Goal: Task Accomplishment & Management: Complete application form

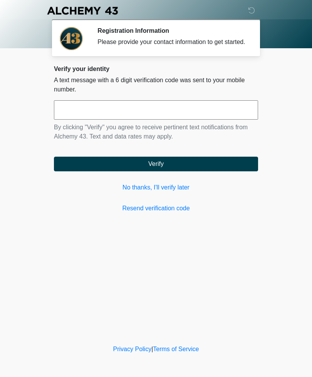
click at [182, 213] on link "Resend verification code" at bounding box center [156, 208] width 204 height 9
click at [253, 8] on icon at bounding box center [251, 10] width 7 height 7
click at [170, 192] on link "No thanks, I'll verify later" at bounding box center [156, 187] width 204 height 9
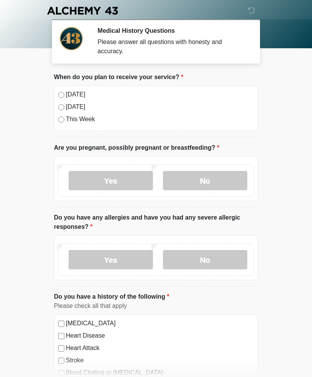
click at [210, 181] on label "No" at bounding box center [205, 180] width 84 height 19
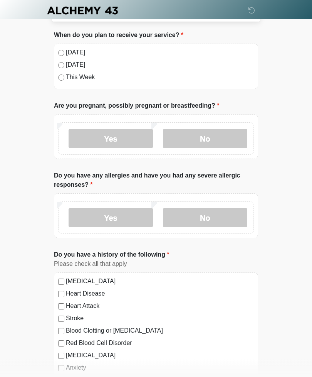
scroll to position [42, 0]
click at [219, 214] on label "No" at bounding box center [205, 217] width 84 height 19
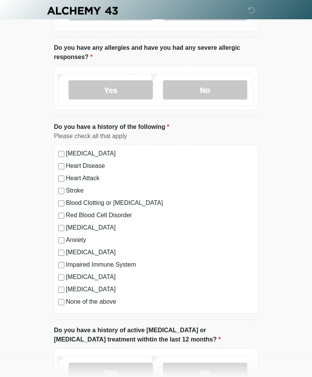
scroll to position [170, 0]
click at [64, 298] on div "None of the above" at bounding box center [156, 301] width 196 height 9
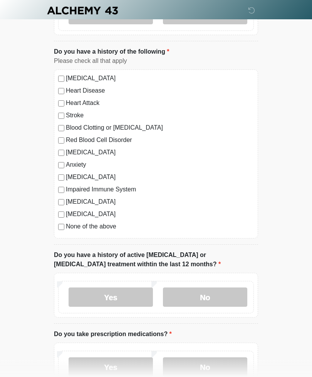
scroll to position [245, 0]
click at [213, 295] on label "No" at bounding box center [205, 296] width 84 height 19
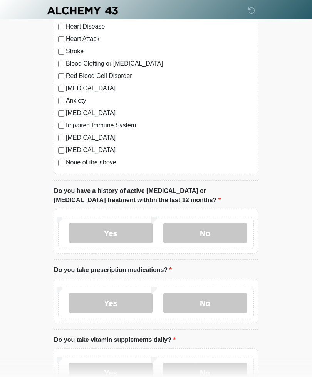
click at [227, 304] on label "No" at bounding box center [205, 303] width 84 height 19
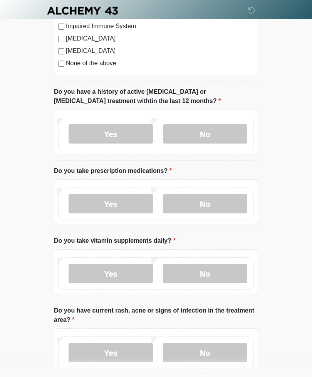
scroll to position [411, 0]
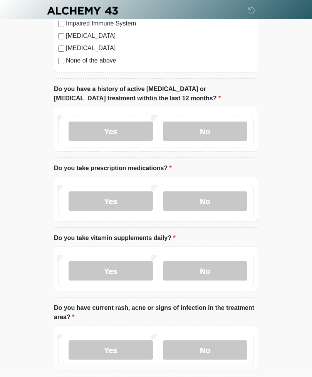
click at [213, 270] on label "No" at bounding box center [205, 270] width 84 height 19
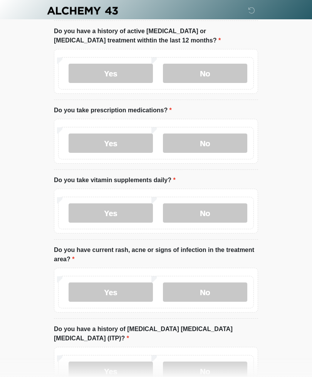
scroll to position [478, 0]
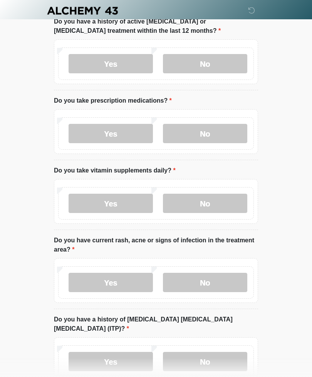
click at [233, 281] on label "No" at bounding box center [205, 282] width 84 height 19
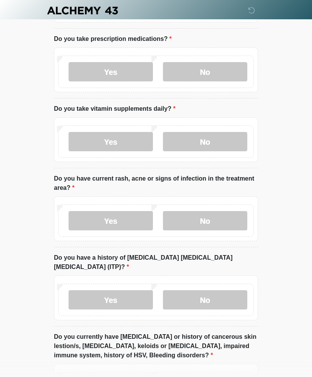
scroll to position [540, 0]
click at [228, 290] on label "No" at bounding box center [205, 299] width 84 height 19
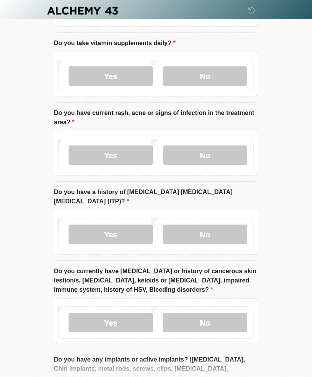
click at [223, 313] on label "No" at bounding box center [205, 322] width 84 height 19
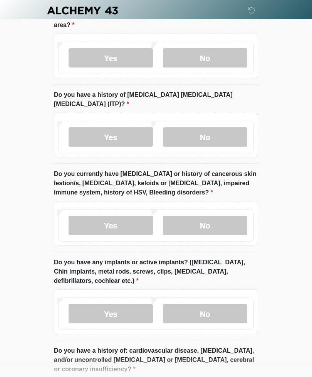
scroll to position [703, 0]
click at [221, 304] on label "No" at bounding box center [205, 313] width 84 height 19
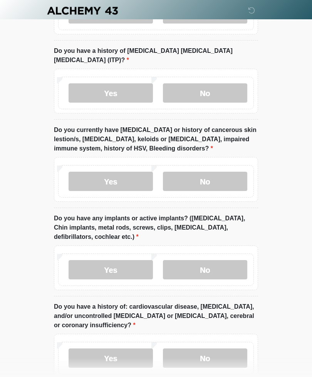
scroll to position [747, 0]
click at [210, 348] on label "No" at bounding box center [205, 357] width 84 height 19
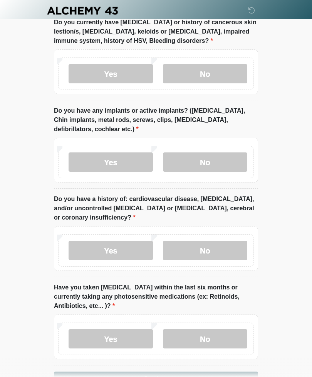
scroll to position [869, 0]
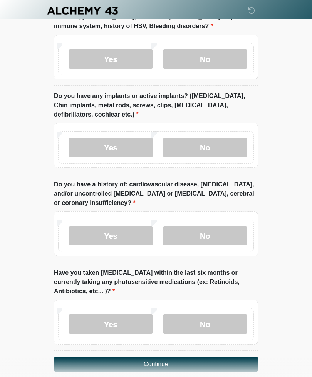
click at [218, 314] on label "No" at bounding box center [205, 323] width 84 height 19
click at [207, 357] on button "Continue" at bounding box center [156, 364] width 204 height 15
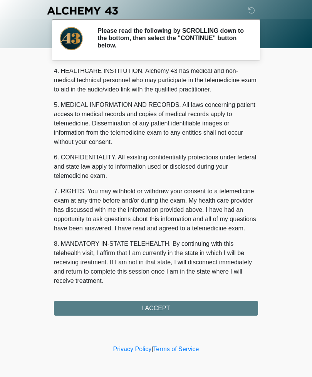
scroll to position [225, 0]
click at [181, 311] on button "I ACCEPT" at bounding box center [156, 308] width 204 height 15
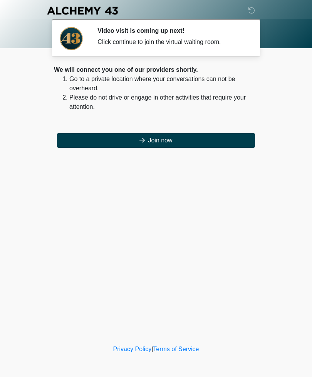
click at [202, 127] on div "We will connect you one of our providers shortly. Go to a private location wher…" at bounding box center [156, 106] width 204 height 83
click at [217, 138] on button "Join now" at bounding box center [156, 140] width 198 height 15
